Goal: Task Accomplishment & Management: Manage account settings

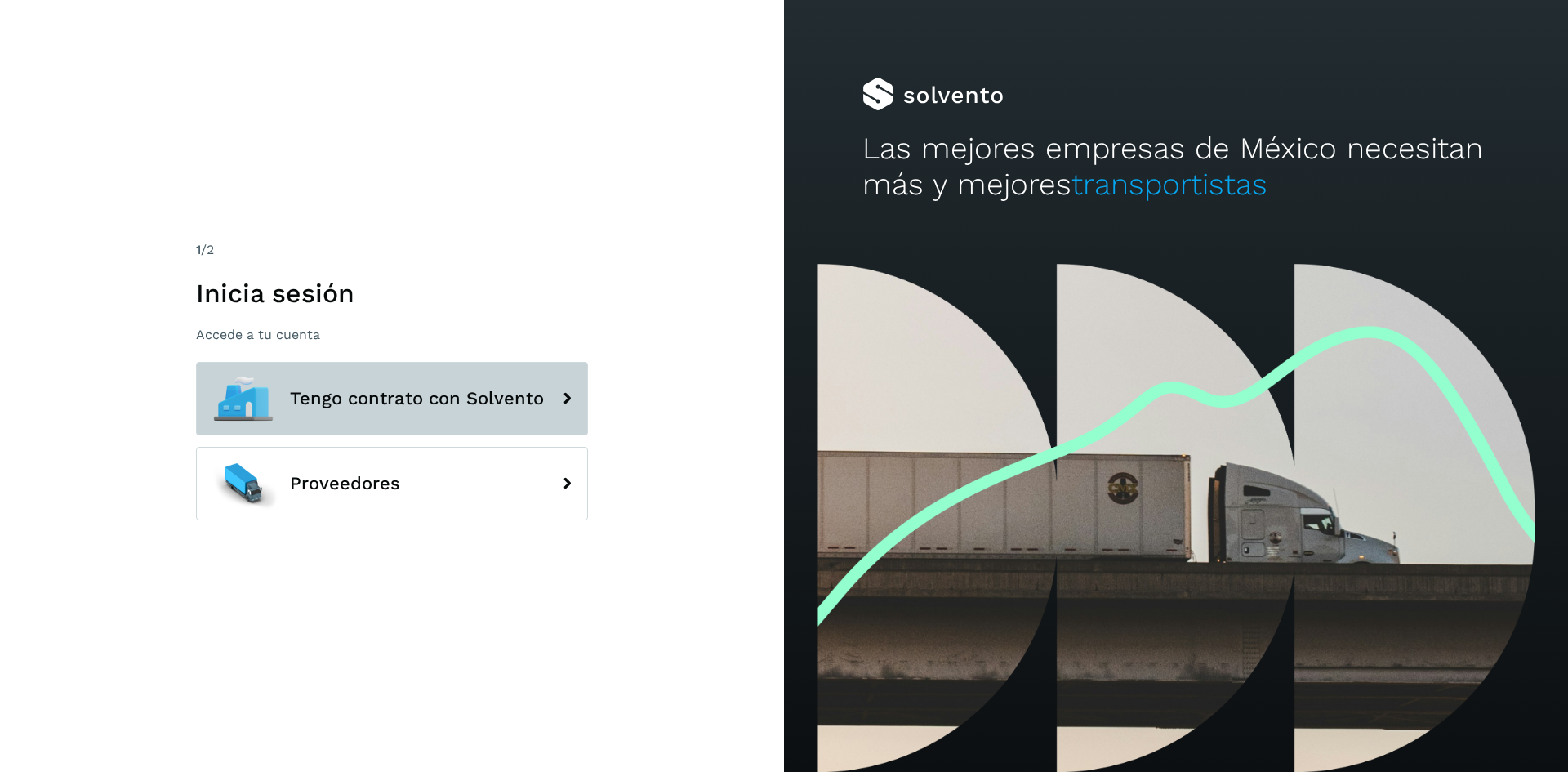
click at [410, 399] on span "Tengo contrato con Solvento" at bounding box center [417, 399] width 254 height 20
click at [460, 380] on button "Tengo contrato con Solvento" at bounding box center [392, 398] width 392 height 73
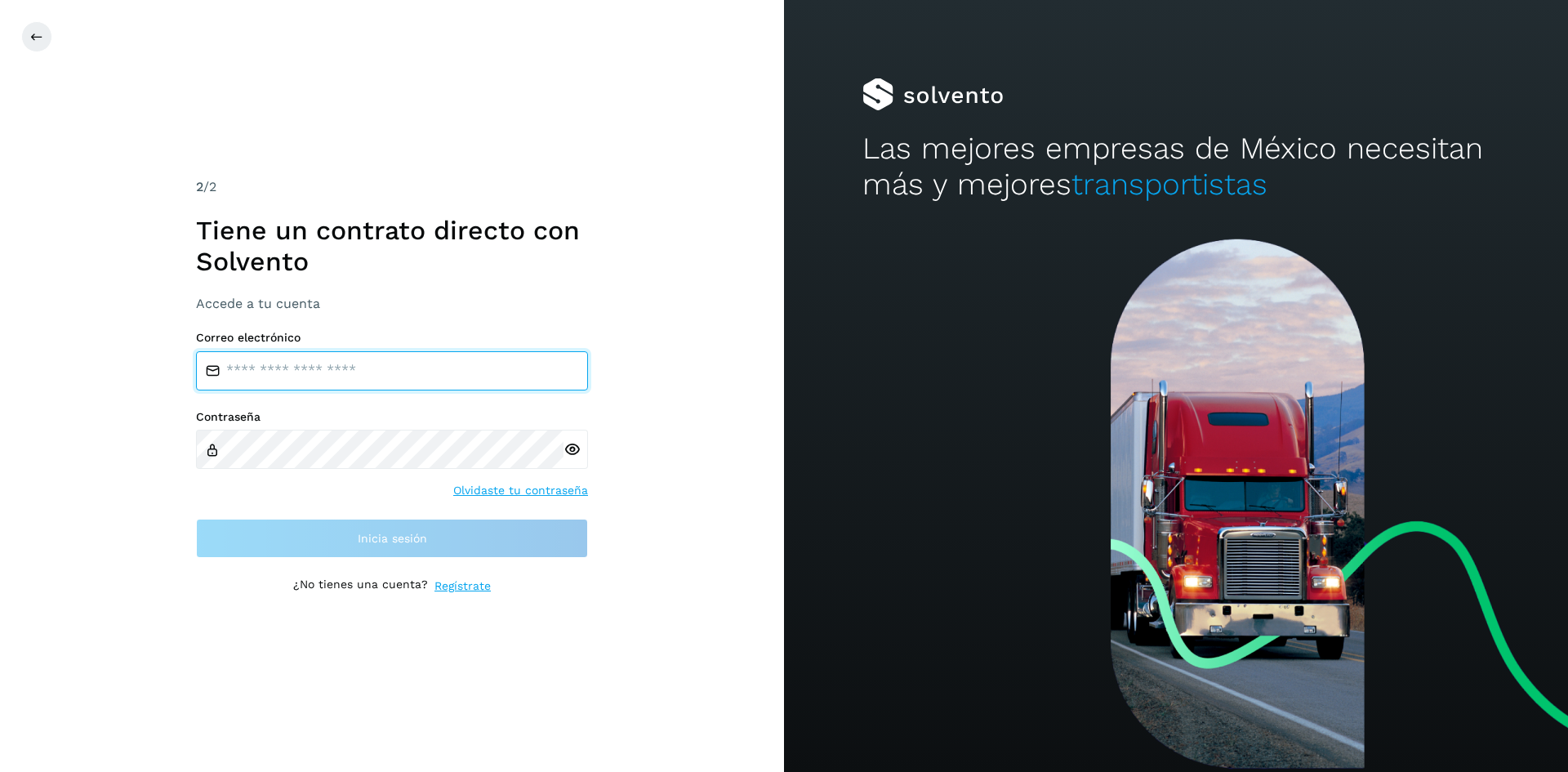
click at [318, 382] on input "email" at bounding box center [392, 370] width 392 height 39
type input "**********"
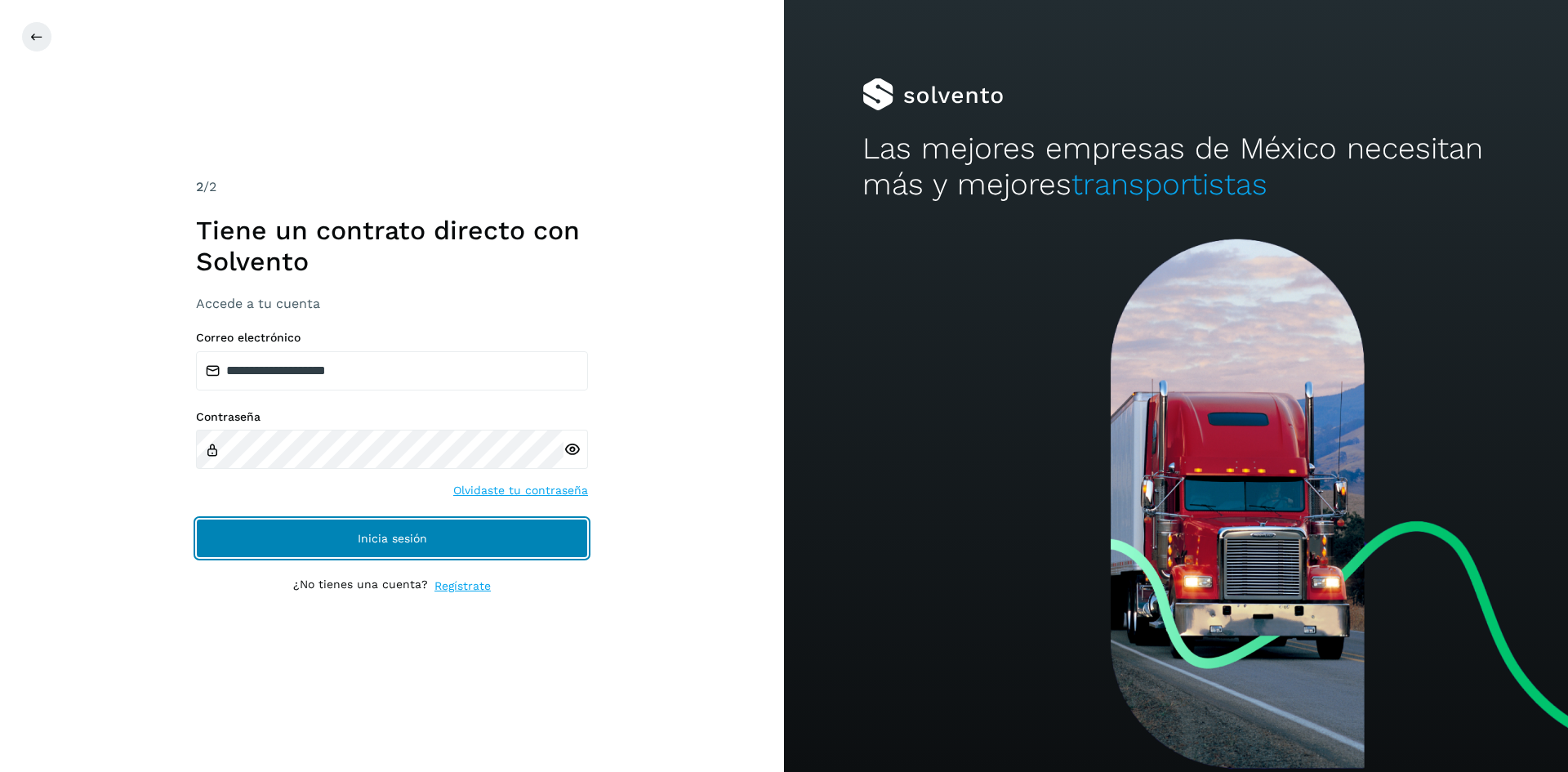
click at [331, 542] on button "Inicia sesión" at bounding box center [392, 538] width 392 height 39
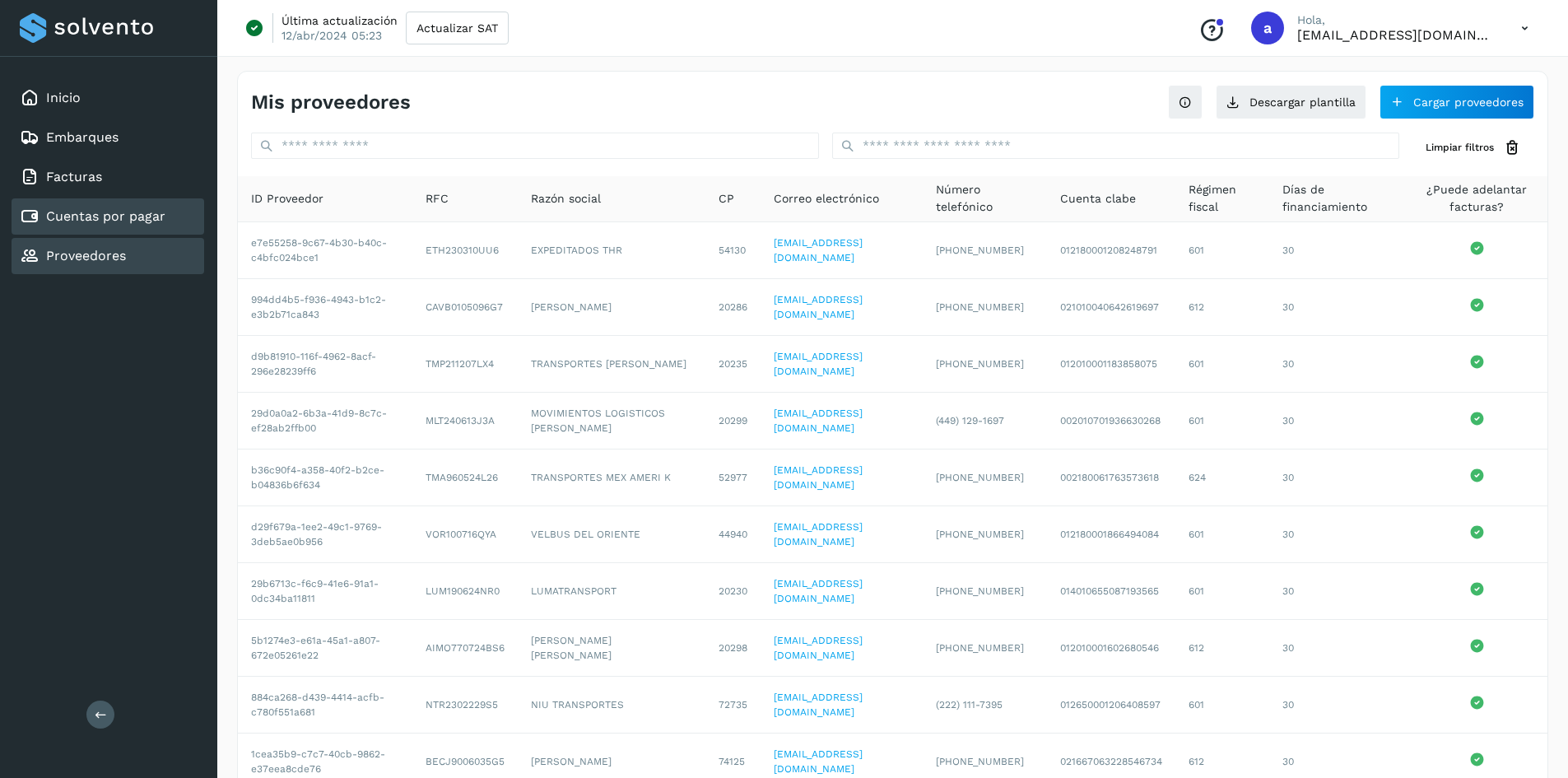
click at [151, 225] on div "Cuentas por pagar" at bounding box center [93, 217] width 146 height 20
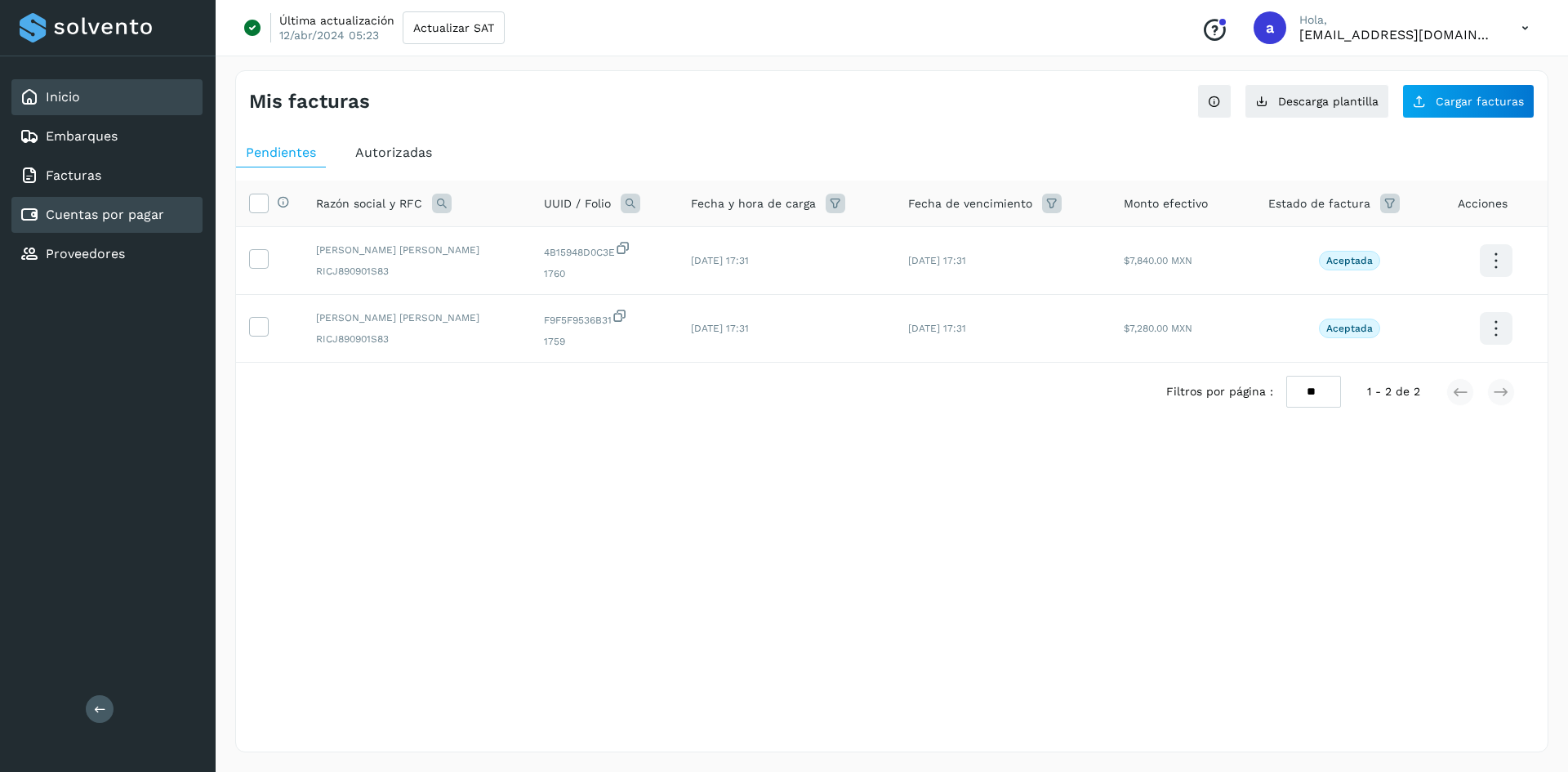
click at [61, 92] on link "Inicio" at bounding box center [63, 97] width 34 height 16
